Goal: Communication & Community: Connect with others

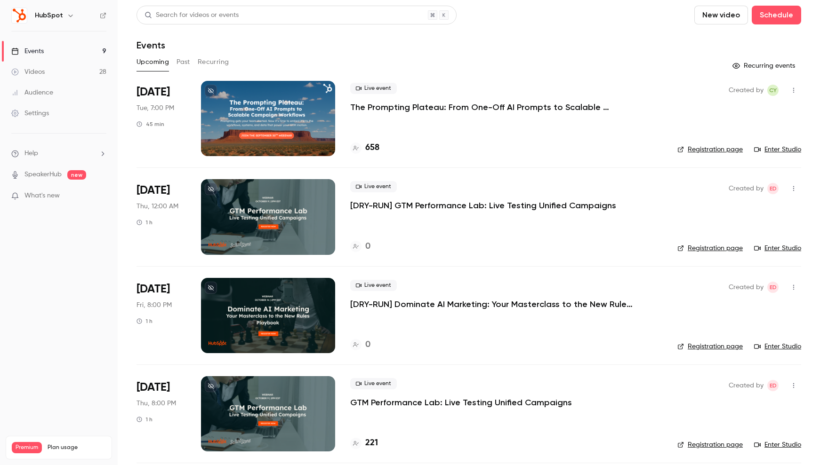
click at [68, 16] on icon "button" at bounding box center [70, 16] width 4 height 2
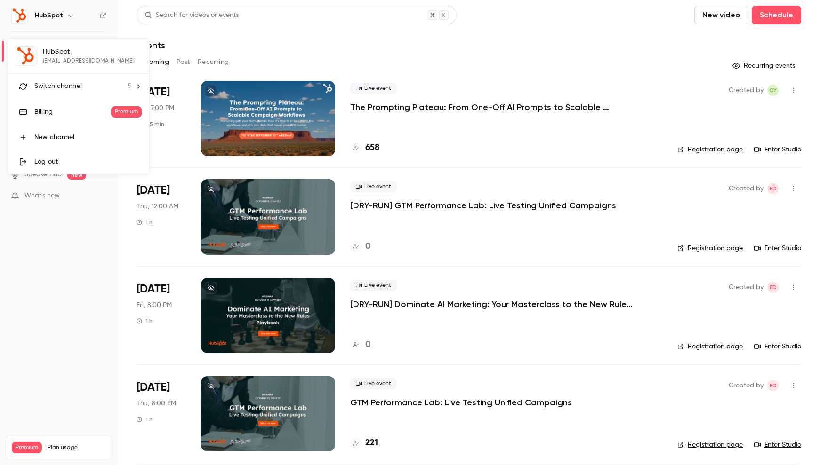
click at [69, 88] on span "Switch channel" at bounding box center [58, 86] width 48 height 10
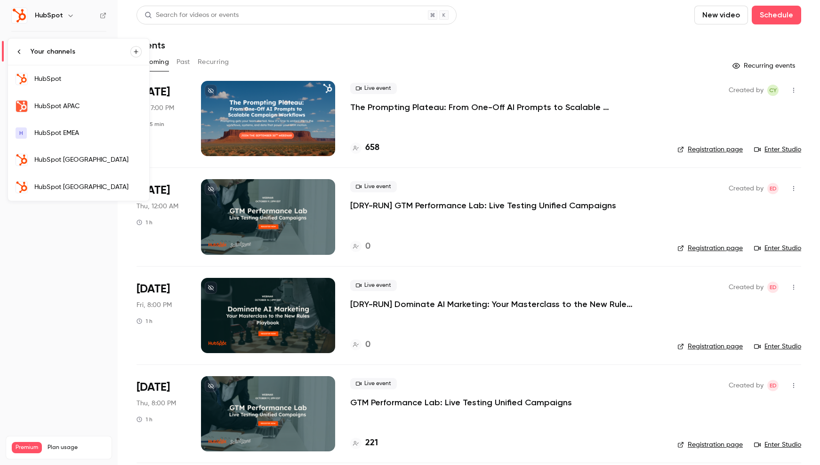
click at [64, 182] on link "HubSpot [GEOGRAPHIC_DATA]" at bounding box center [78, 187] width 141 height 27
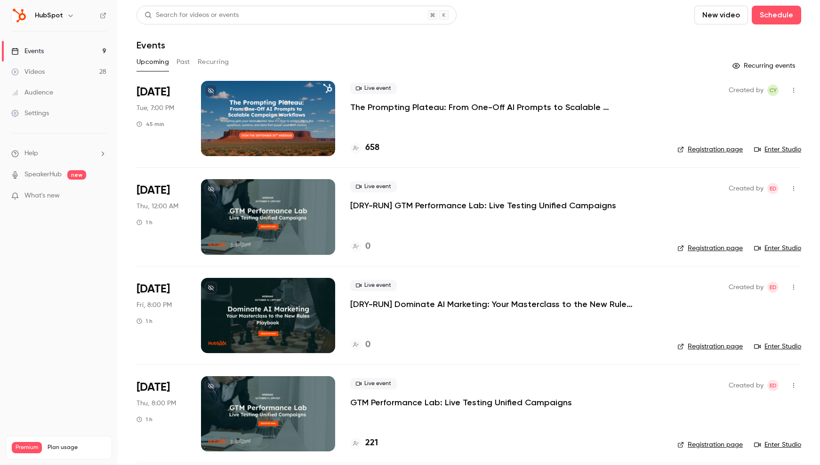
click at [69, 11] on button "button" at bounding box center [70, 15] width 11 height 11
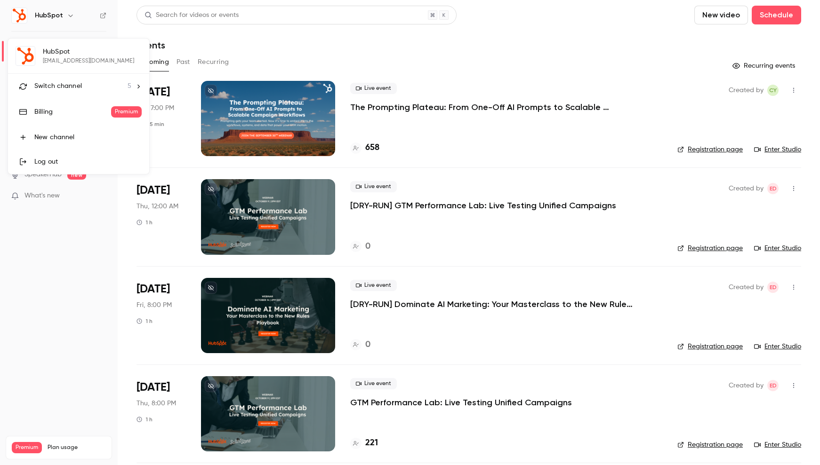
click at [82, 91] on li "Switch channel 5" at bounding box center [78, 86] width 141 height 25
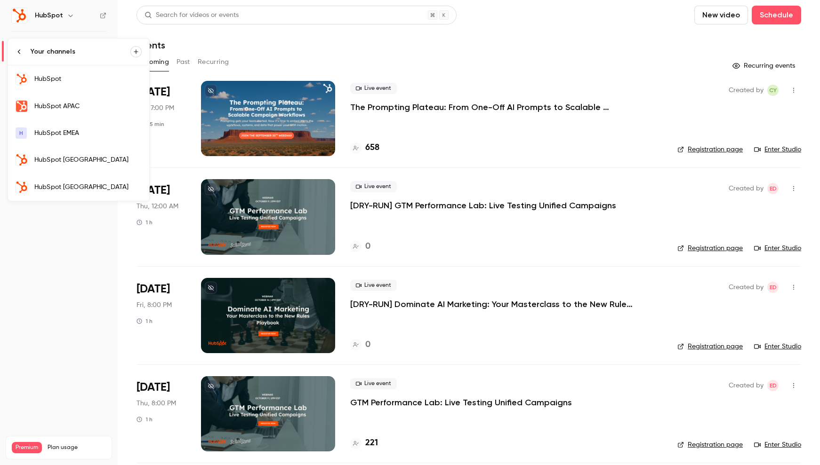
click at [64, 187] on div "HubSpot [GEOGRAPHIC_DATA]" at bounding box center [87, 187] width 107 height 9
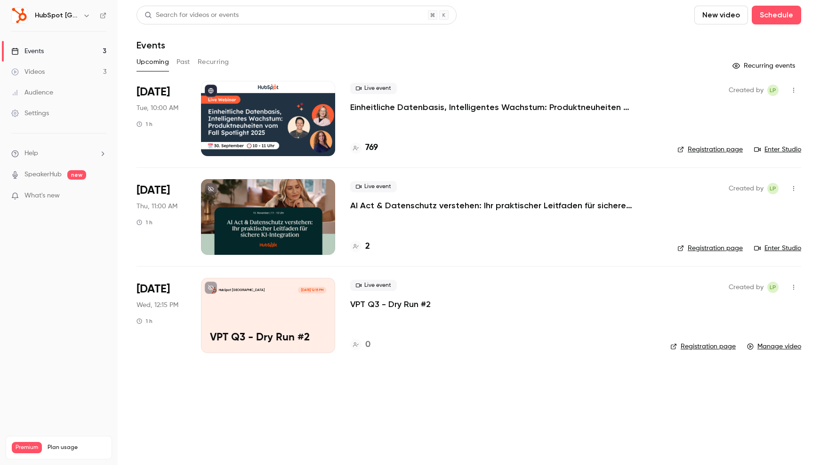
click at [443, 105] on p "Einheitliche Datenbasis, Intelligentes Wachstum: Produktneuheiten vom Fall Spot…" at bounding box center [491, 107] width 282 height 11
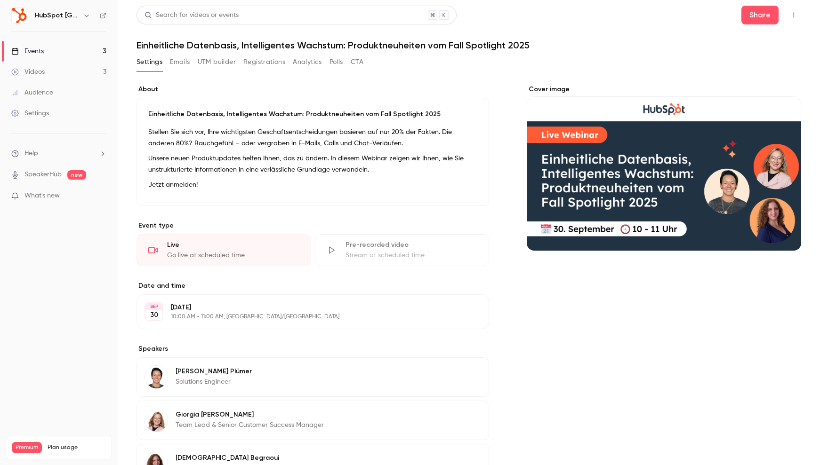
click at [790, 16] on icon "button" at bounding box center [794, 15] width 8 height 7
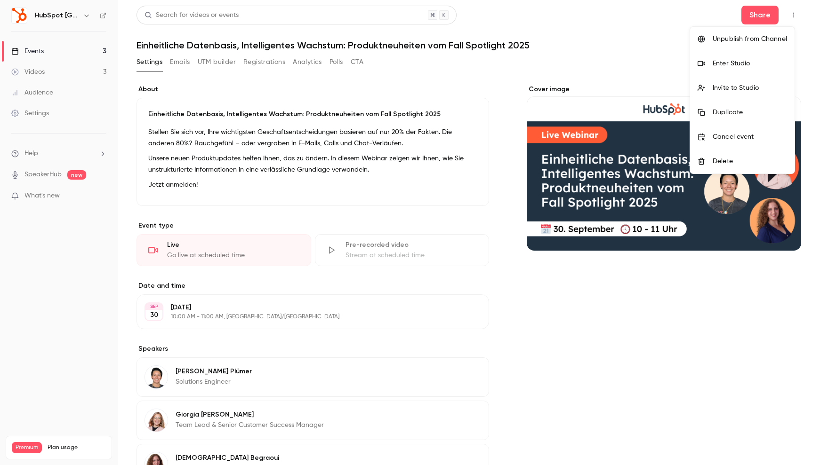
click at [746, 61] on div "Enter Studio" at bounding box center [750, 63] width 74 height 9
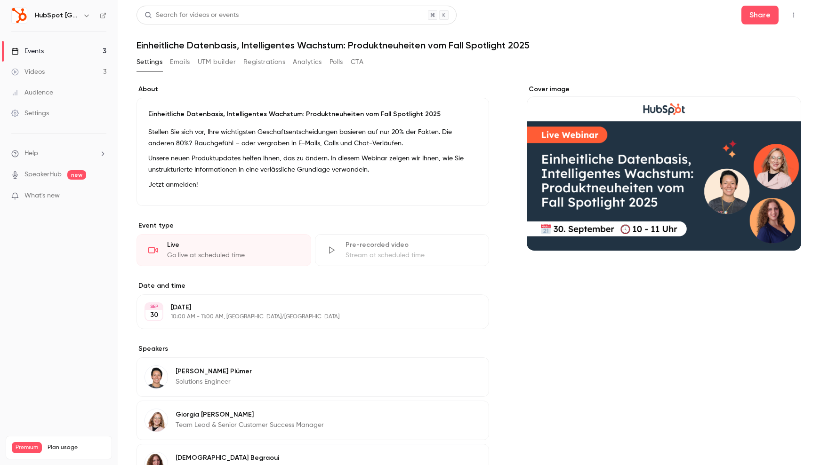
click at [790, 13] on icon "button" at bounding box center [794, 15] width 8 height 7
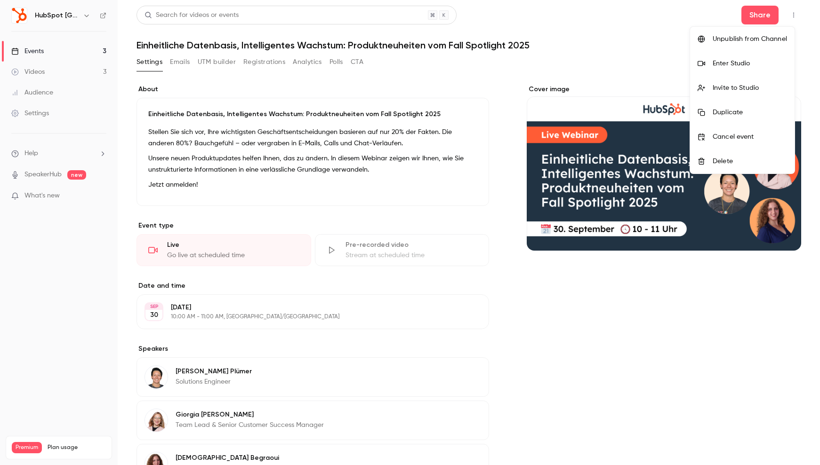
click at [740, 91] on div "Invite to Studio" at bounding box center [750, 87] width 74 height 9
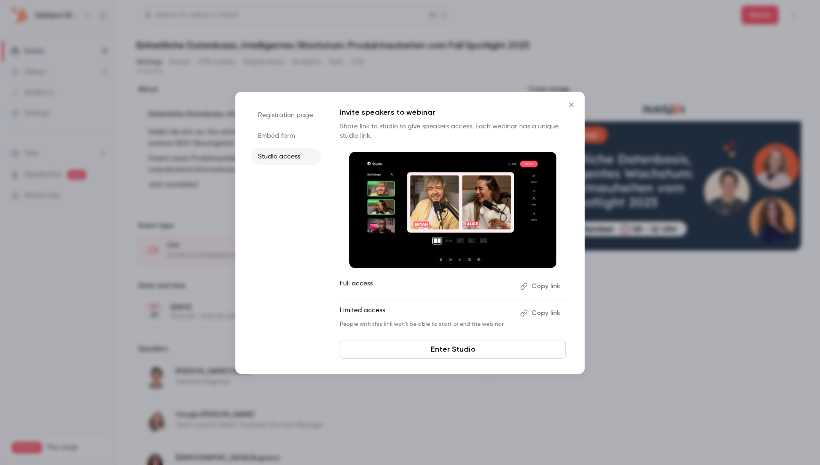
click at [550, 314] on button "Copy link" at bounding box center [540, 313] width 49 height 15
